Goal: Task Accomplishment & Management: Manage account settings

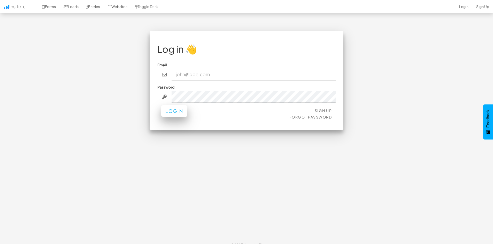
type input "[PERSON_NAME][EMAIL_ADDRESS][PERSON_NAME][DOMAIN_NAME]"
click at [170, 113] on button "Login" at bounding box center [174, 110] width 26 height 11
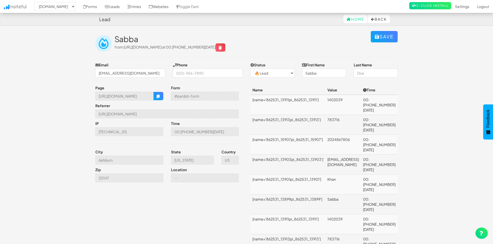
select select "1943"
select select "0"
click at [378, 19] on button "Back" at bounding box center [379, 19] width 22 height 8
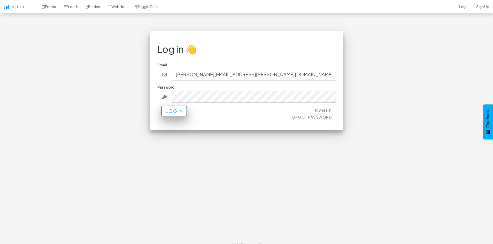
click at [177, 110] on button "Login" at bounding box center [174, 110] width 26 height 11
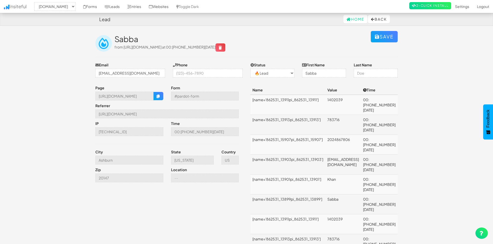
select select "1943"
select select "0"
click at [354, 19] on link "Home" at bounding box center [355, 19] width 24 height 8
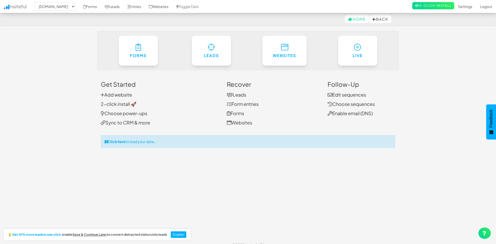
select select "1943"
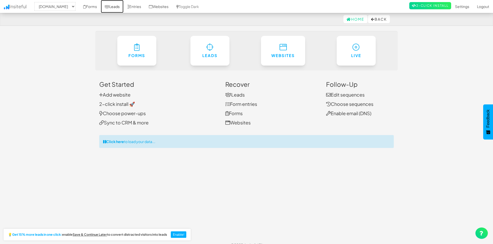
click at [107, 7] on link "Leads" at bounding box center [112, 6] width 23 height 13
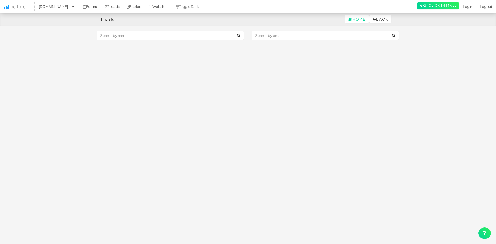
select select "1943"
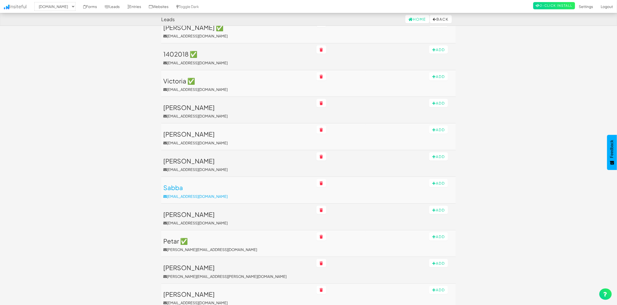
scroll to position [129, 0]
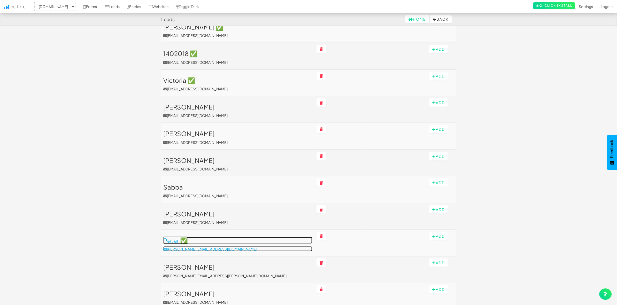
click at [247, 244] on p "[PERSON_NAME][EMAIL_ADDRESS][DOMAIN_NAME]" at bounding box center [237, 248] width 149 height 5
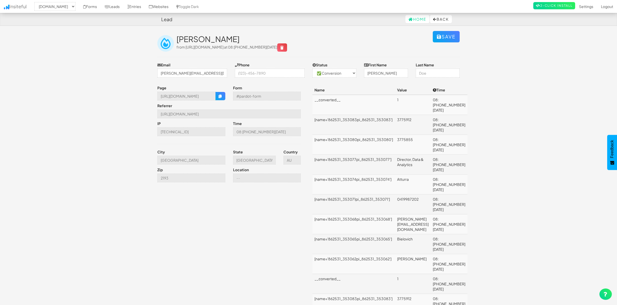
select select "1943"
select select "1"
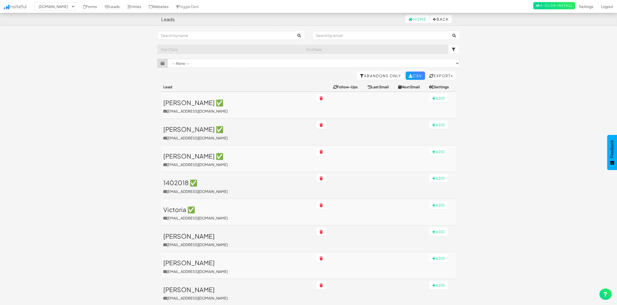
select select "1943"
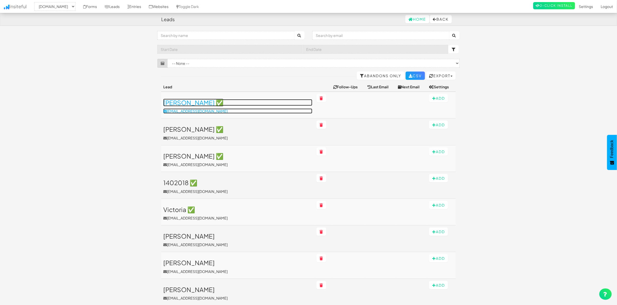
click at [175, 103] on h3 "Cassandra ✅" at bounding box center [237, 102] width 149 height 7
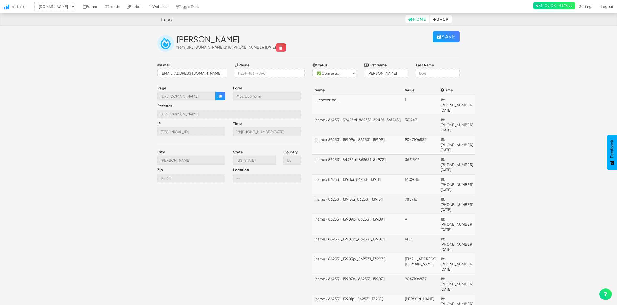
select select "1943"
select select "1"
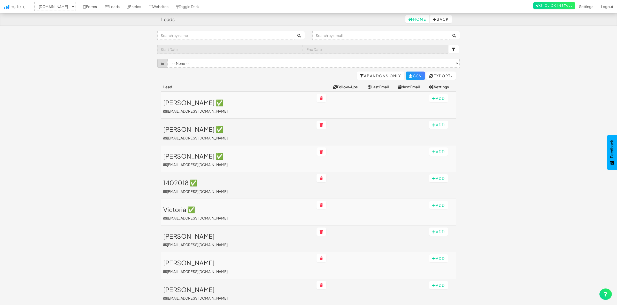
select select "1943"
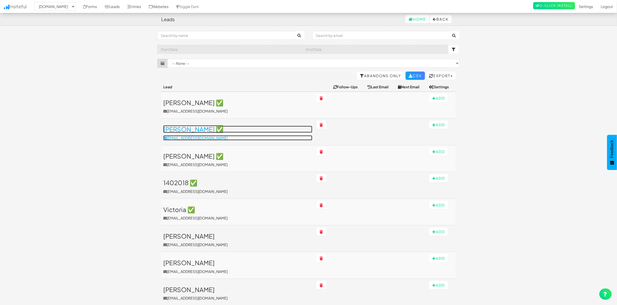
click at [178, 127] on h3 "Dorothy ✅" at bounding box center [237, 129] width 149 height 7
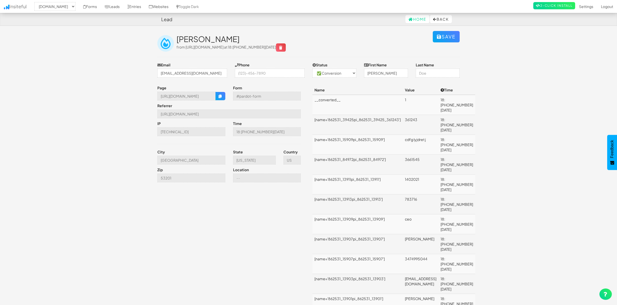
select select "1943"
select select "1"
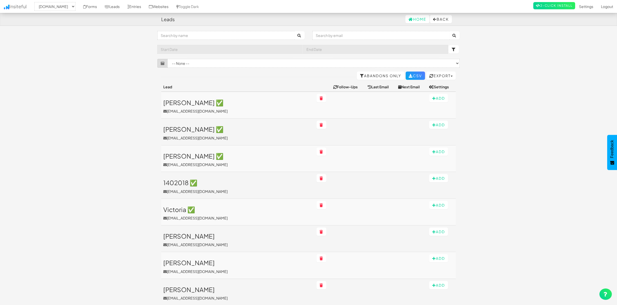
select select "1943"
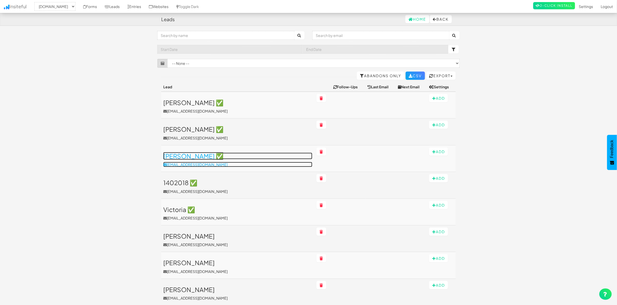
click at [170, 155] on h3 "[PERSON_NAME] ✅" at bounding box center [237, 156] width 149 height 7
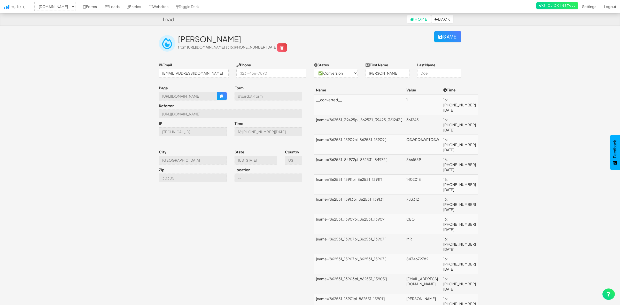
select select "1943"
select select "1"
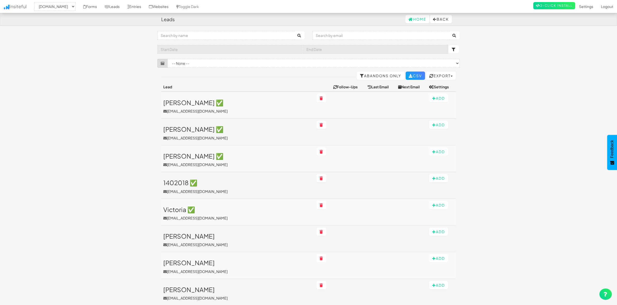
select select "1943"
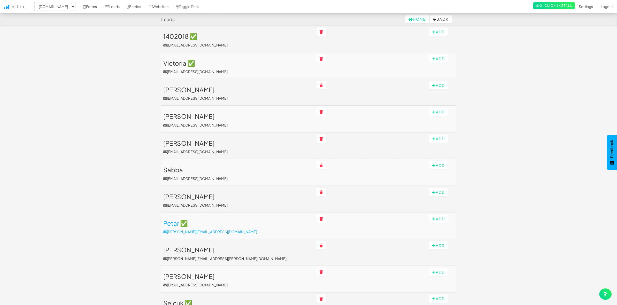
scroll to position [161, 0]
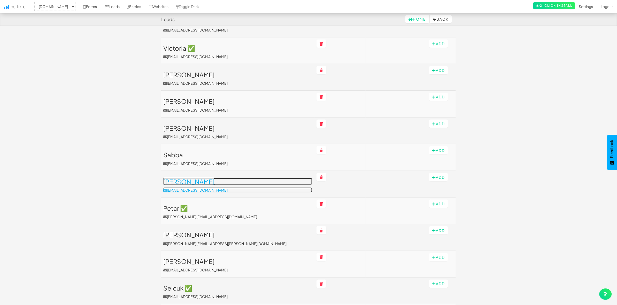
click at [169, 179] on h3 "[PERSON_NAME]" at bounding box center [237, 181] width 149 height 7
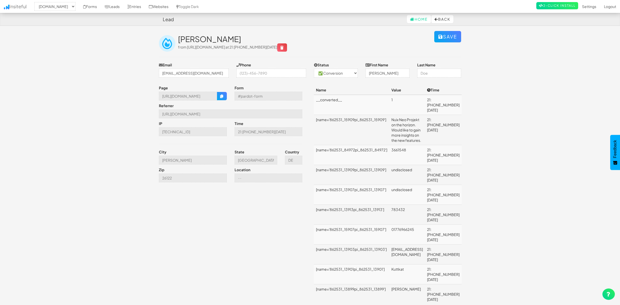
select select "1943"
select select "1"
